Goal: Transaction & Acquisition: Purchase product/service

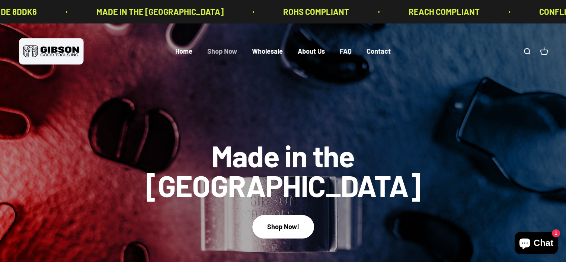
click at [231, 53] on link "Shop Now" at bounding box center [222, 51] width 30 height 8
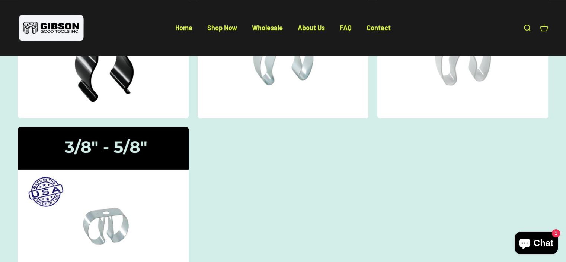
scroll to position [186, 0]
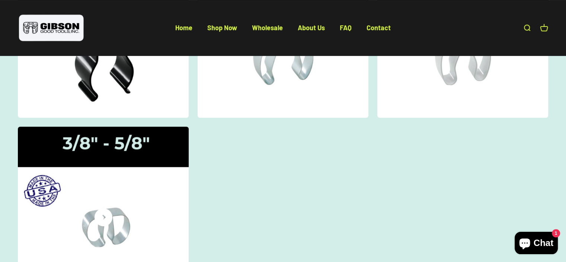
click at [144, 175] on img at bounding box center [103, 205] width 181 height 167
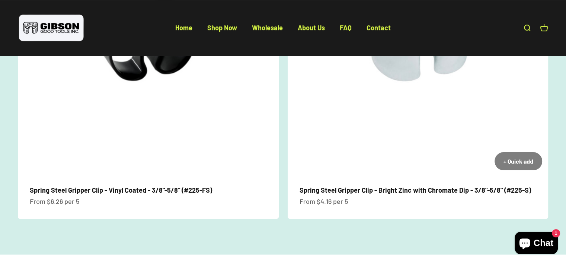
scroll to position [181, 0]
click at [398, 134] on img at bounding box center [418, 46] width 261 height 261
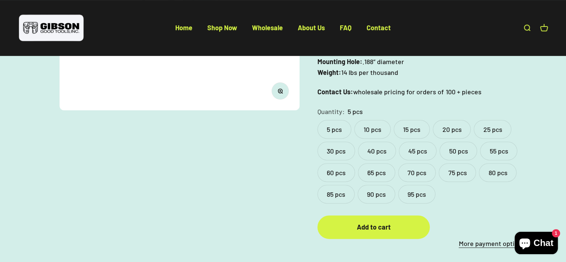
scroll to position [227, 0]
click at [424, 188] on label "95 pcs" at bounding box center [416, 193] width 37 height 19
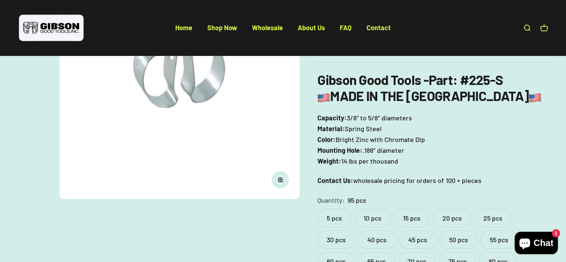
scroll to position [165, 0]
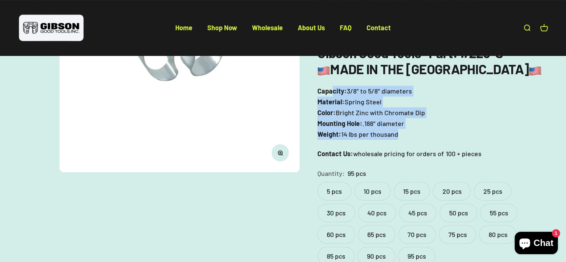
drag, startPoint x: 414, startPoint y: 138, endPoint x: 333, endPoint y: 85, distance: 97.6
click at [333, 85] on div "Gibson Good Tools - Part : #225-S MADE IN THE USA Capacity: 3/8″ to 5/8″ diamet…" at bounding box center [433, 102] width 231 height 114
click at [412, 127] on p "Capacity: 3/8″ to 5/8″ diameters Material: Spring Steel Color: Bright Zinc with…" at bounding box center [433, 113] width 231 height 54
